Goal: Task Accomplishment & Management: Use online tool/utility

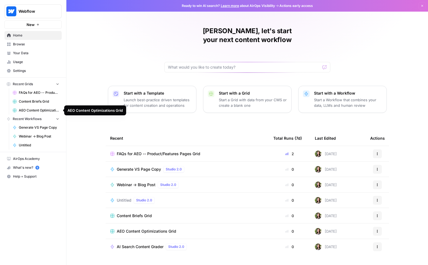
click at [46, 136] on span "Webinar -> Blog Post" at bounding box center [39, 136] width 40 height 5
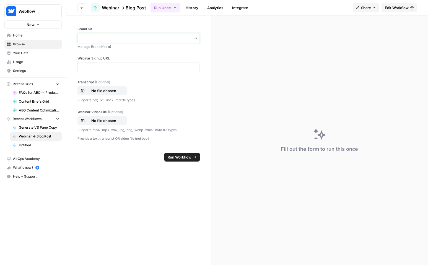
click at [186, 36] on input "Brand Kit" at bounding box center [138, 38] width 115 height 6
click at [178, 70] on div "Webflow" at bounding box center [139, 74] width 122 height 11
click at [180, 71] on div at bounding box center [138, 67] width 122 height 11
click at [109, 90] on p "No file chosen" at bounding box center [103, 91] width 35 height 6
click at [130, 71] on div at bounding box center [138, 67] width 122 height 11
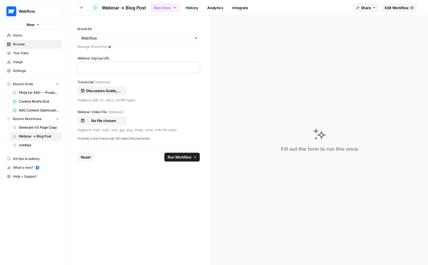
click at [127, 66] on p at bounding box center [138, 68] width 115 height 6
click at [188, 158] on span "Run Workflow" at bounding box center [180, 157] width 24 height 6
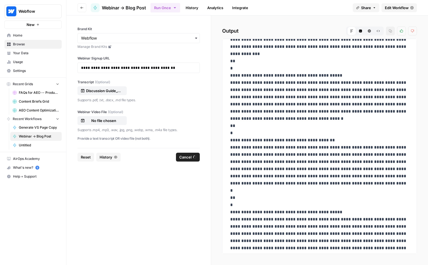
scroll to position [75, 0]
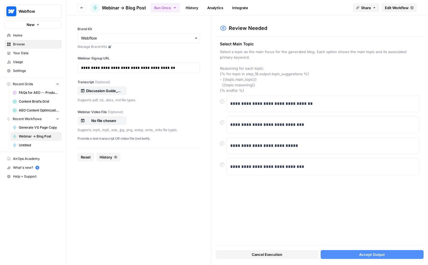
click at [258, 255] on span "Cancel Execution" at bounding box center [267, 255] width 30 height 6
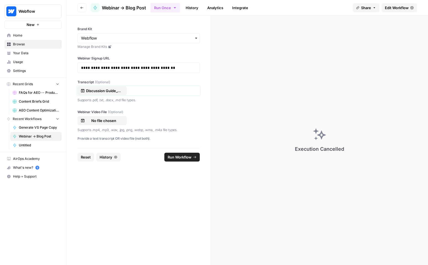
click at [121, 91] on div "Discussion Guide_Content, Collaboration & Connection.pdf" at bounding box center [101, 91] width 43 height 6
click at [179, 156] on span "Run Workflow" at bounding box center [180, 157] width 24 height 6
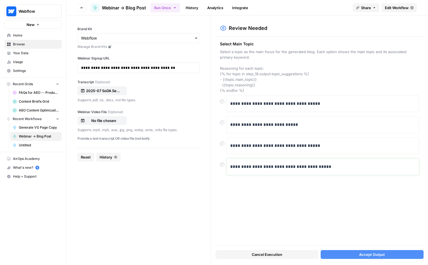
click at [306, 169] on p "**********" at bounding box center [322, 166] width 185 height 7
click at [355, 254] on button "Accept Output" at bounding box center [371, 254] width 103 height 9
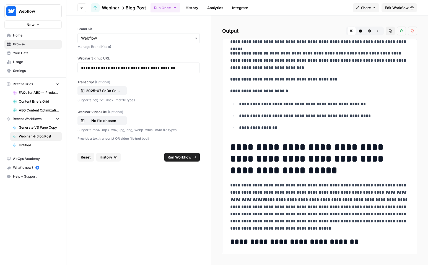
scroll to position [0, 0]
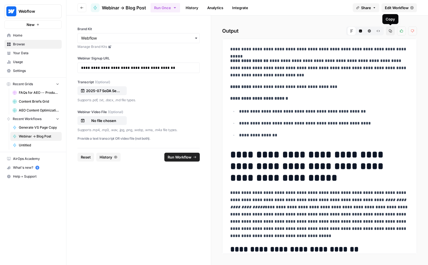
click at [391, 32] on icon "button" at bounding box center [390, 31] width 3 height 3
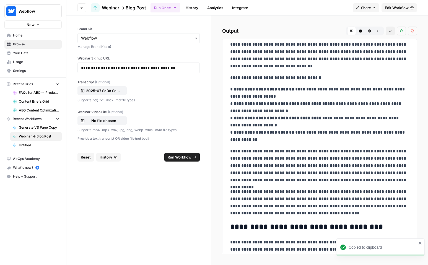
scroll to position [755, 0]
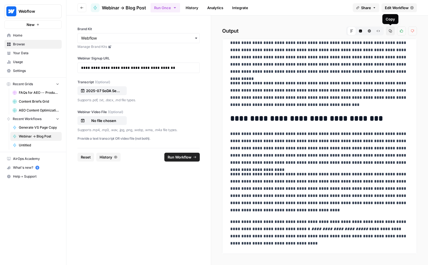
click at [304, 106] on p "**********" at bounding box center [319, 94] width 179 height 29
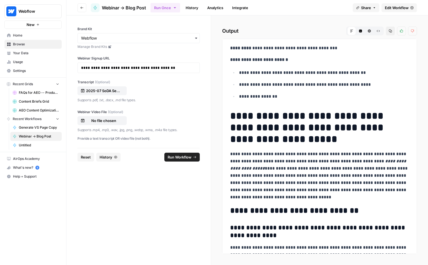
scroll to position [0, 0]
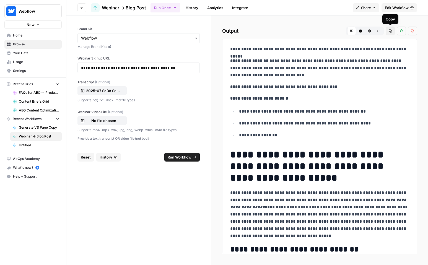
click at [388, 30] on icon "button" at bounding box center [389, 30] width 3 height 3
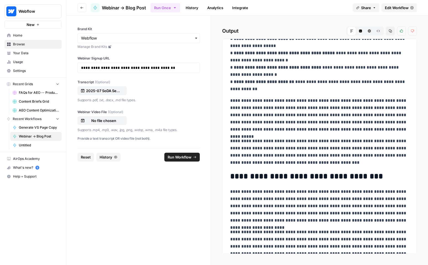
scroll to position [755, 0]
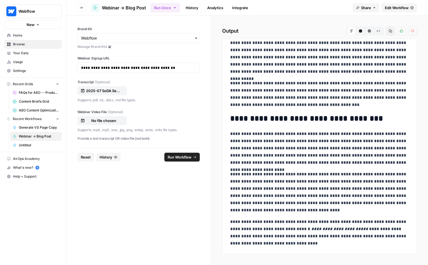
drag, startPoint x: 230, startPoint y: 48, endPoint x: 304, endPoint y: 242, distance: 207.5
copy div "**********"
click at [286, 228] on p "**********" at bounding box center [319, 232] width 179 height 29
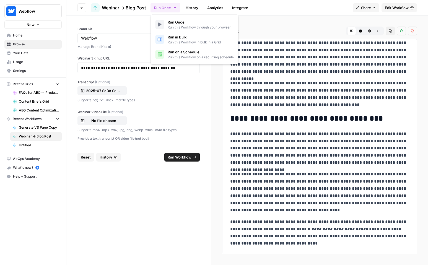
click at [178, 10] on button "Run Once" at bounding box center [165, 7] width 30 height 9
click at [225, 145] on div "**********" at bounding box center [319, 146] width 195 height 215
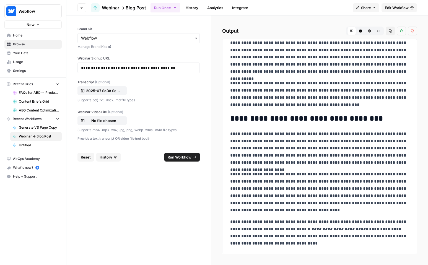
click at [396, 10] on span "Edit Workflow" at bounding box center [397, 8] width 24 height 6
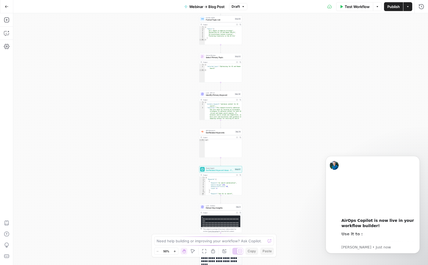
click at [8, 10] on button "Go Back" at bounding box center [7, 7] width 10 height 10
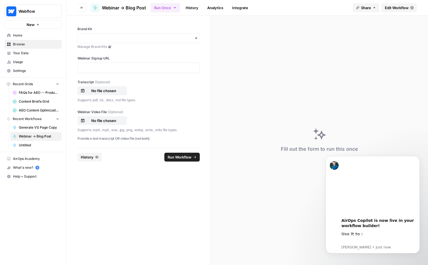
click at [236, 89] on div "Fill out the form to run this once" at bounding box center [319, 139] width 217 height 249
